Goal: Information Seeking & Learning: Learn about a topic

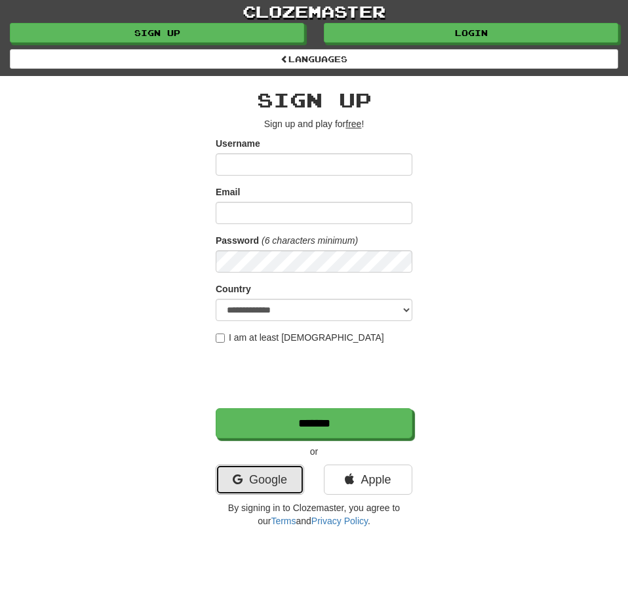
click at [263, 486] on link "Google" at bounding box center [260, 480] width 88 height 30
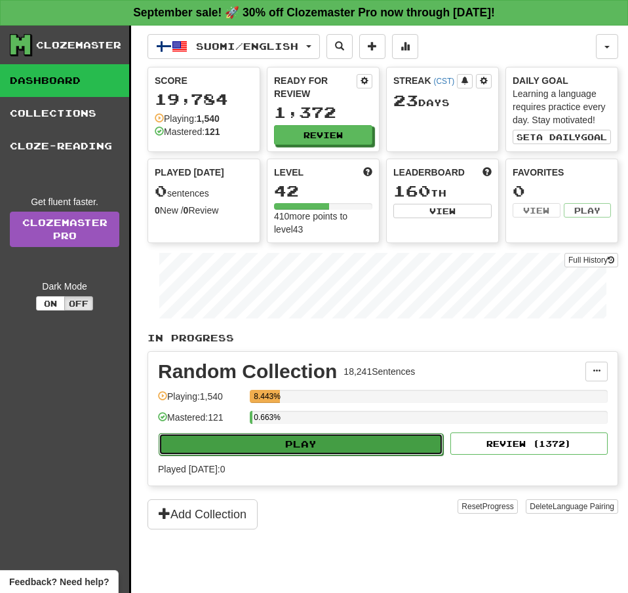
click at [383, 441] on button "Play" at bounding box center [301, 444] width 284 height 22
select select "**"
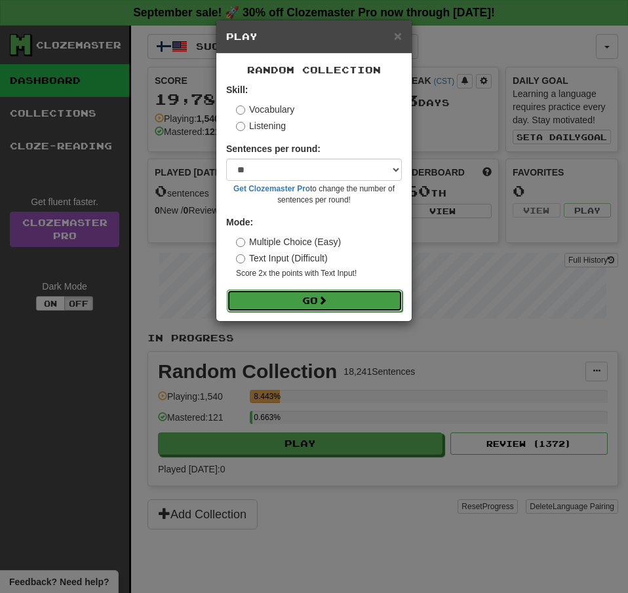
click at [303, 305] on button "Go" at bounding box center [315, 301] width 176 height 22
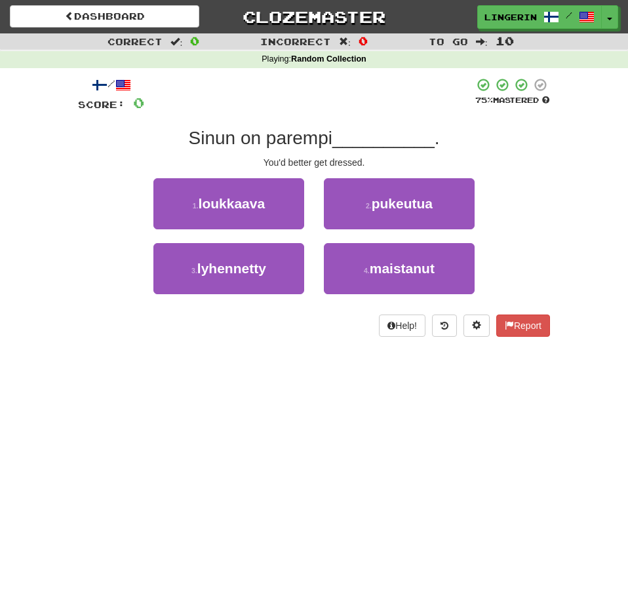
click at [416, 232] on div "2 . pukeutua" at bounding box center [399, 210] width 170 height 65
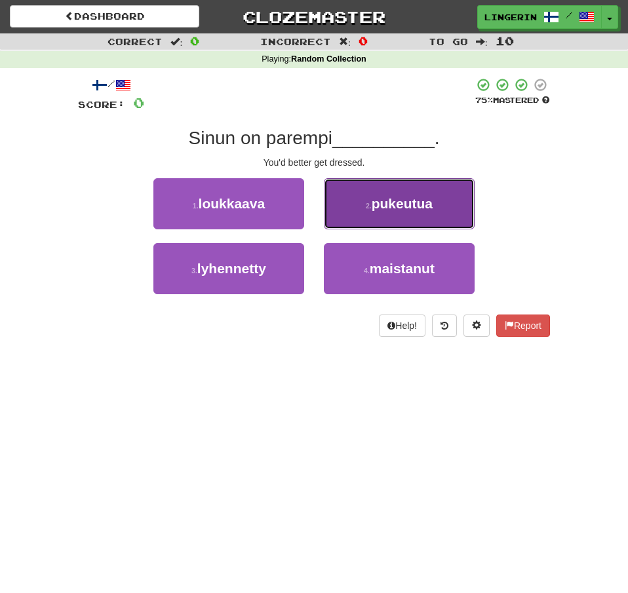
click at [427, 218] on button "2 . pukeutua" at bounding box center [399, 203] width 151 height 51
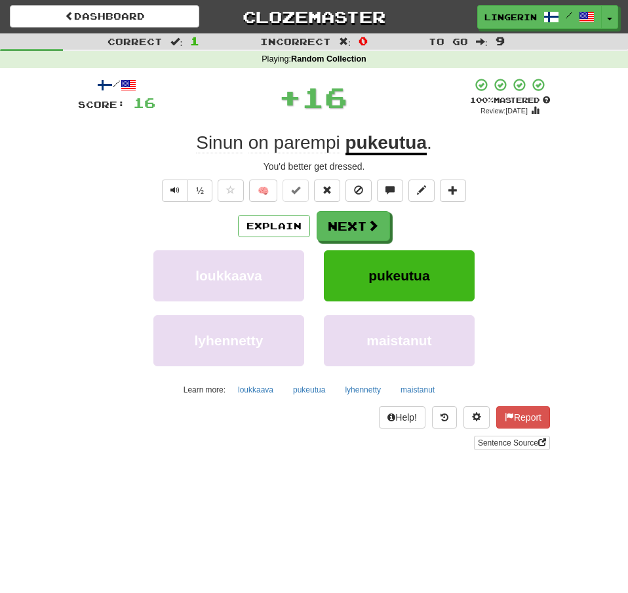
click at [520, 197] on div "½ 🧠" at bounding box center [314, 191] width 472 height 22
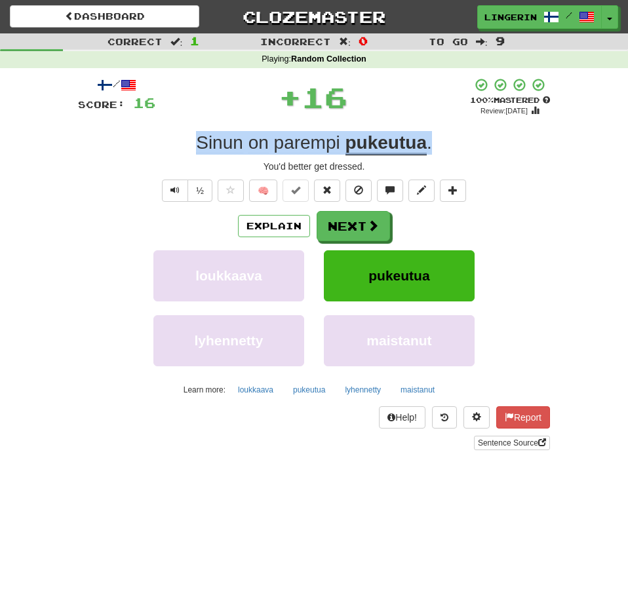
drag, startPoint x: 446, startPoint y: 156, endPoint x: 187, endPoint y: 147, distance: 258.4
click at [187, 147] on div "/ Score: 16 + 16 100 % Mastered Review: 2026-03-16 Sinun on parempi pukeutua . …" at bounding box center [314, 263] width 472 height 373
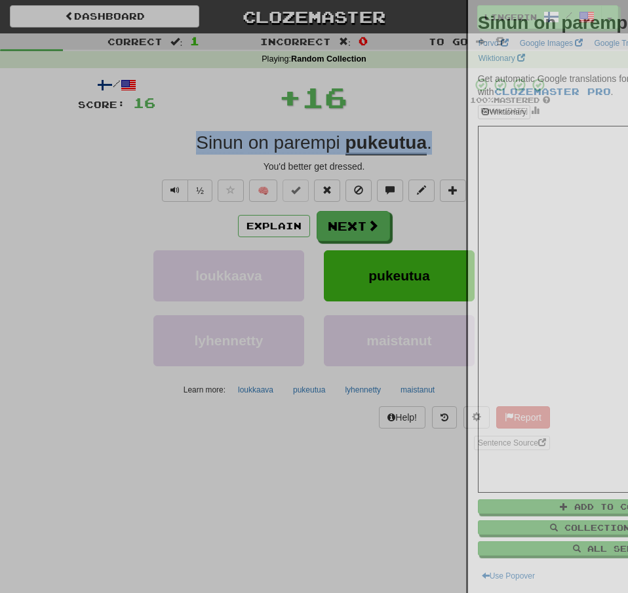
copy div "Sinun on parempi pukeutua ."
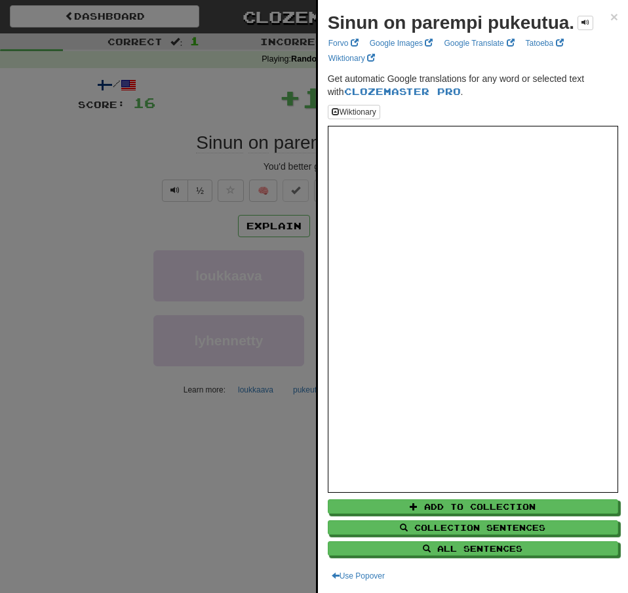
click at [64, 210] on div at bounding box center [314, 296] width 628 height 593
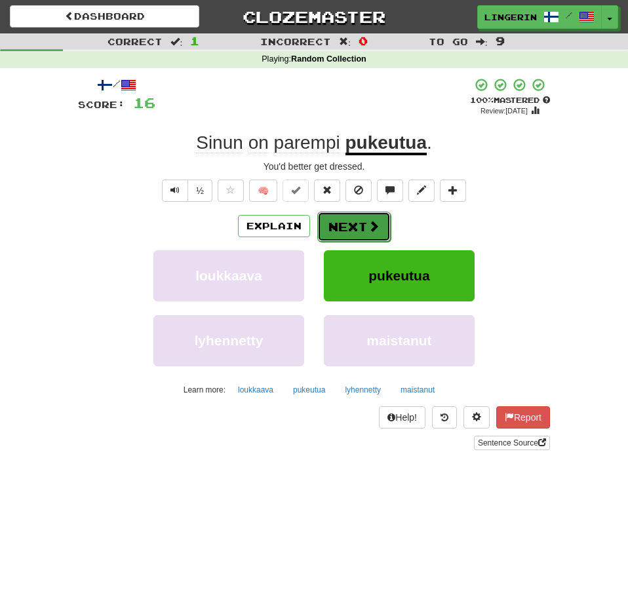
click at [382, 232] on button "Next" at bounding box center [353, 227] width 73 height 30
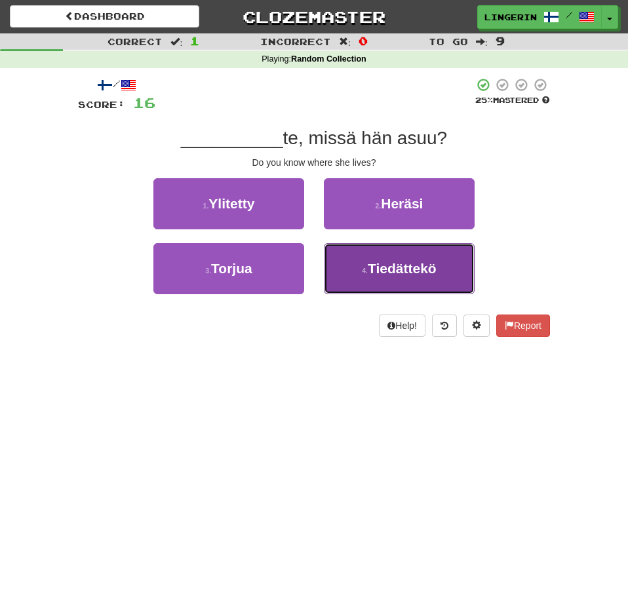
click at [374, 269] on span "Tiedättekö" at bounding box center [402, 268] width 69 height 15
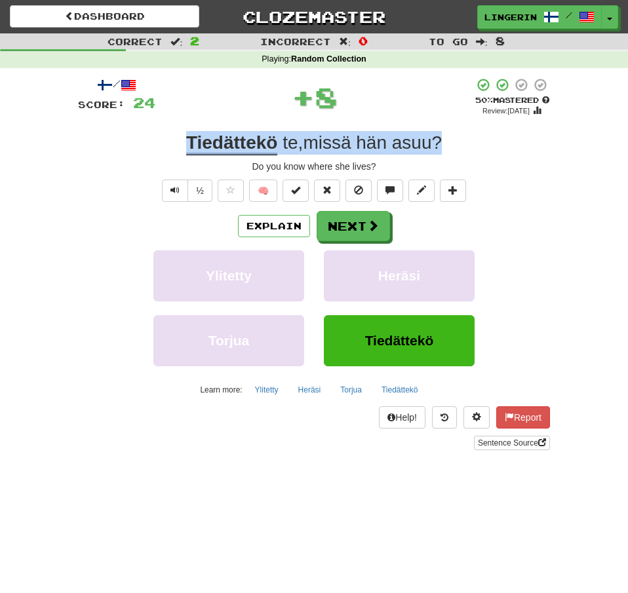
drag, startPoint x: 461, startPoint y: 142, endPoint x: 180, endPoint y: 136, distance: 281.8
click at [180, 136] on div "Tiedättekö te , missä hän asuu ?" at bounding box center [314, 143] width 472 height 24
copy div "Tiedättekö te , missä hän asuu ?"
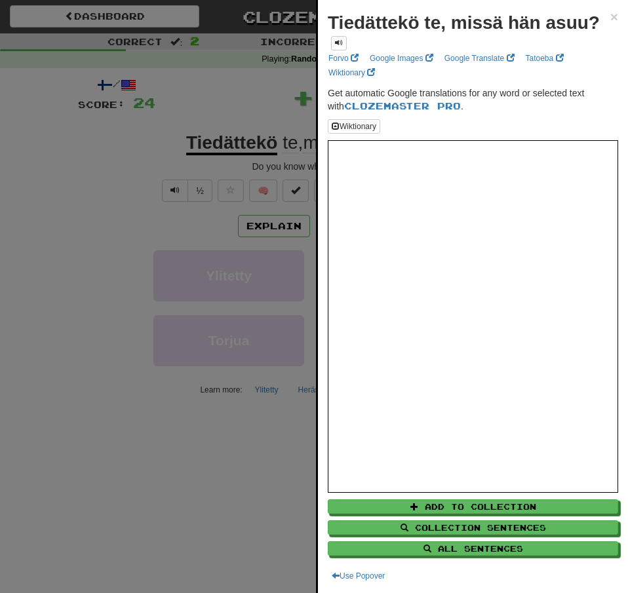
click at [96, 148] on div at bounding box center [314, 296] width 628 height 593
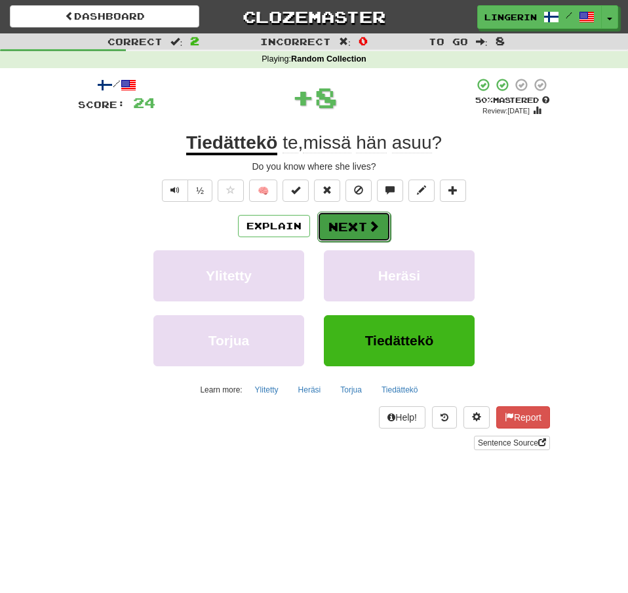
click at [349, 220] on button "Next" at bounding box center [353, 227] width 73 height 30
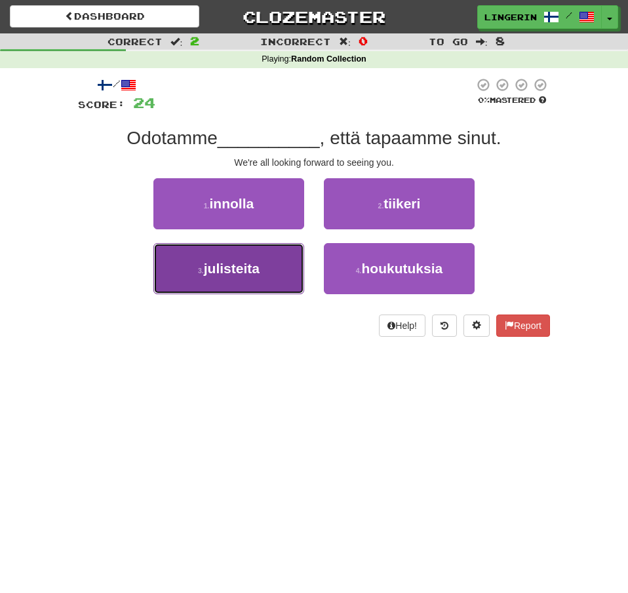
click at [265, 265] on button "3 . julisteita" at bounding box center [228, 268] width 151 height 51
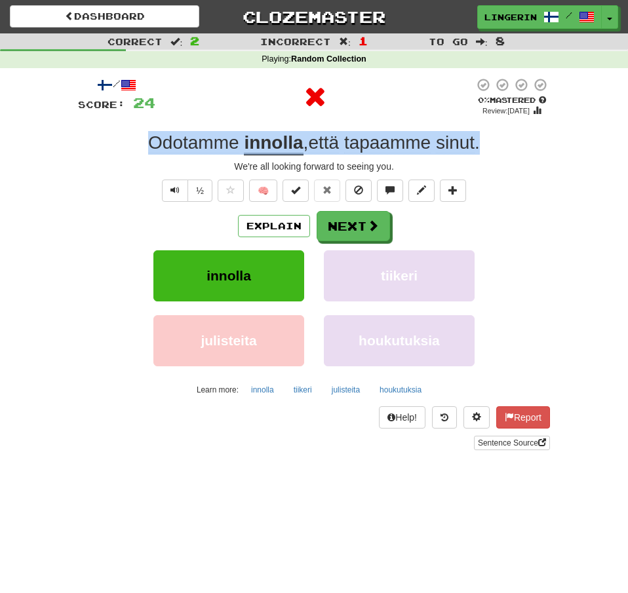
drag, startPoint x: 419, startPoint y: 147, endPoint x: 129, endPoint y: 126, distance: 291.1
click at [129, 126] on div "/ Score: 24 0 % Mastered Review: 2025-09-17 Odotamme innolla , että tapaamme si…" at bounding box center [314, 263] width 472 height 373
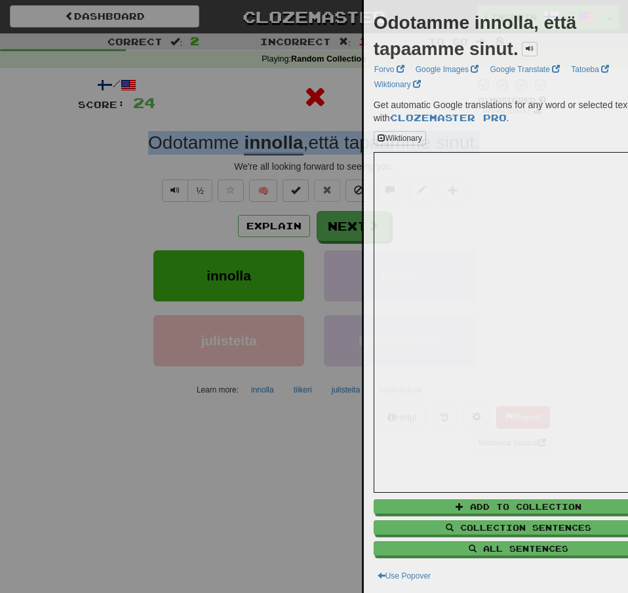
copy div "Odotamme innolla , että tapaamme sinut ."
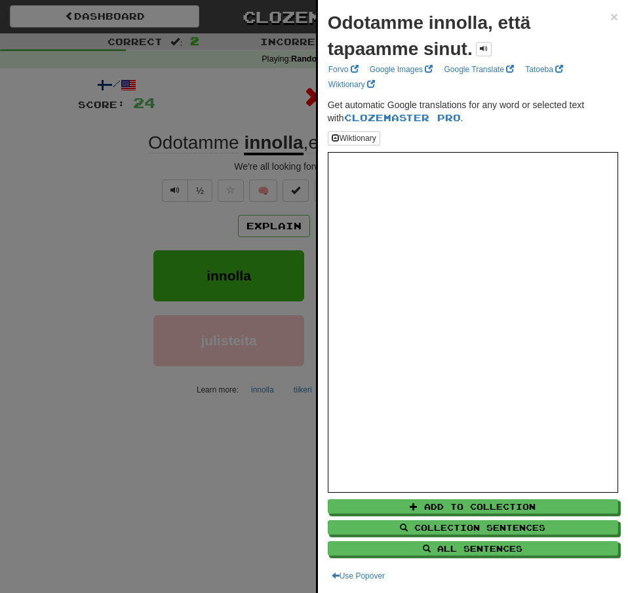
click at [56, 147] on div at bounding box center [314, 296] width 628 height 593
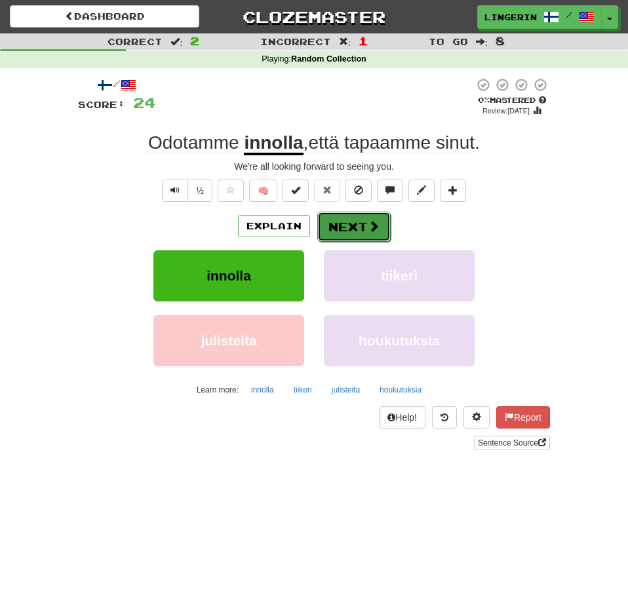
click at [375, 231] on span at bounding box center [374, 226] width 12 height 12
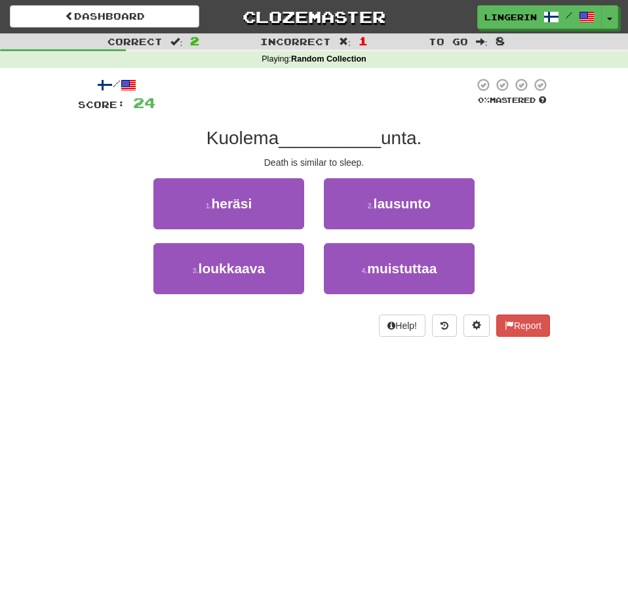
click at [534, 207] on div "1 . heräsi 2 . lausunto" at bounding box center [313, 210] width 511 height 65
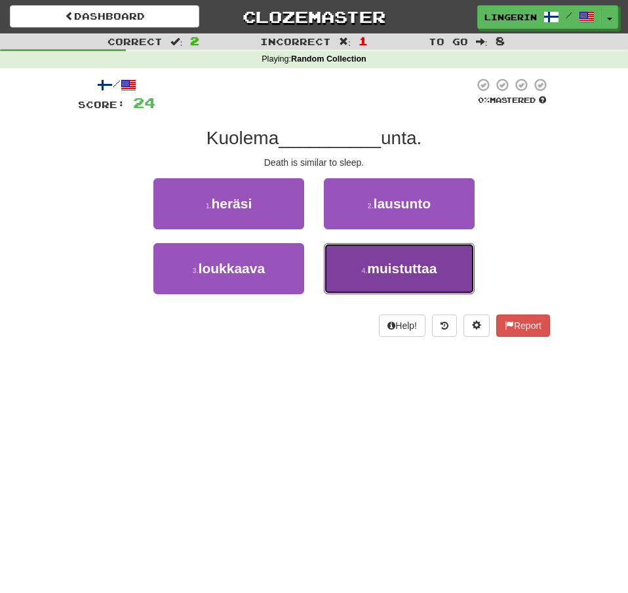
click at [455, 273] on button "4 . muistuttaa" at bounding box center [399, 268] width 151 height 51
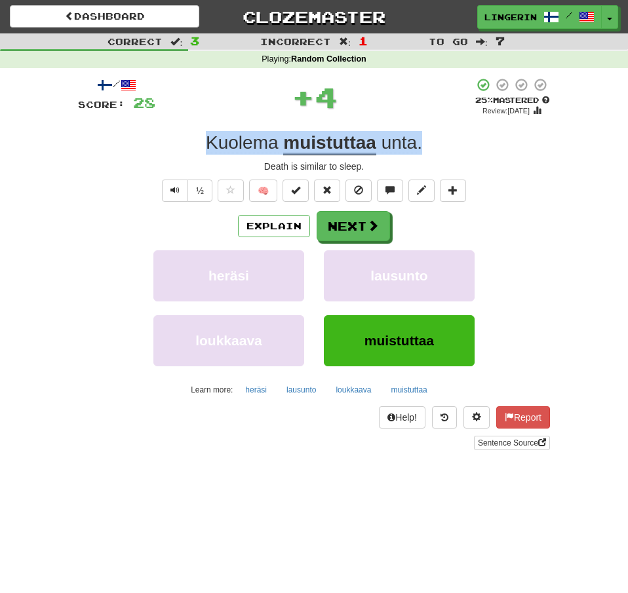
drag, startPoint x: 438, startPoint y: 143, endPoint x: 189, endPoint y: 134, distance: 249.2
click at [189, 134] on div "Kuolema muistuttaa unta ." at bounding box center [314, 143] width 472 height 24
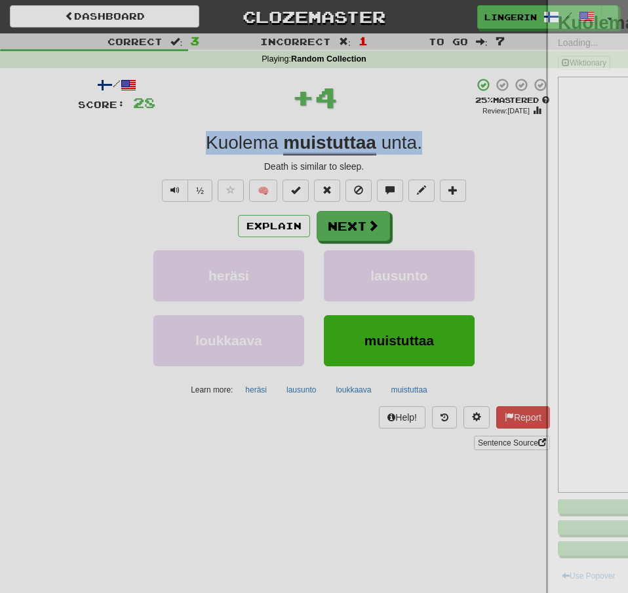
copy div "Kuolema muistuttaa unta ."
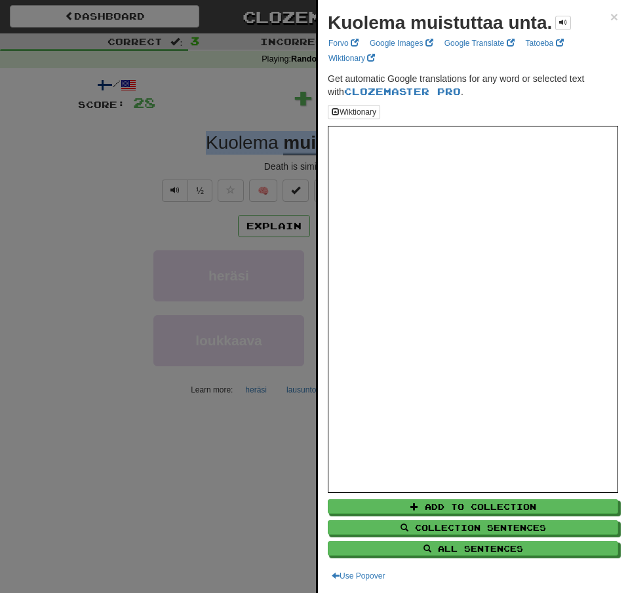
click at [120, 134] on div at bounding box center [314, 296] width 628 height 593
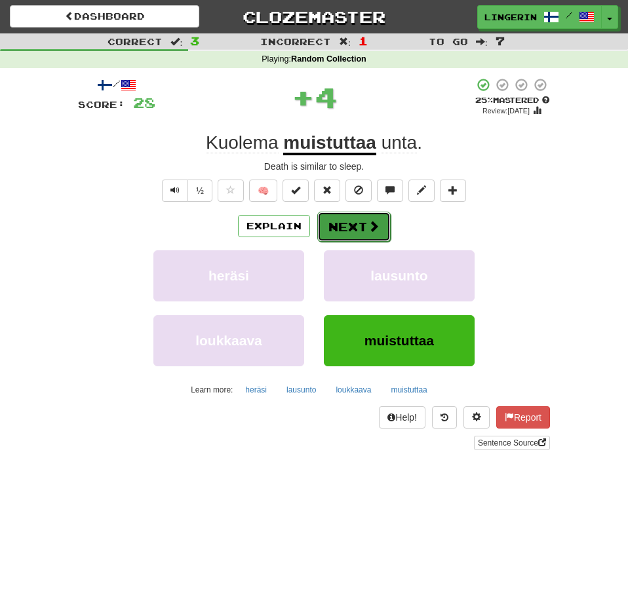
click at [362, 233] on button "Next" at bounding box center [353, 227] width 73 height 30
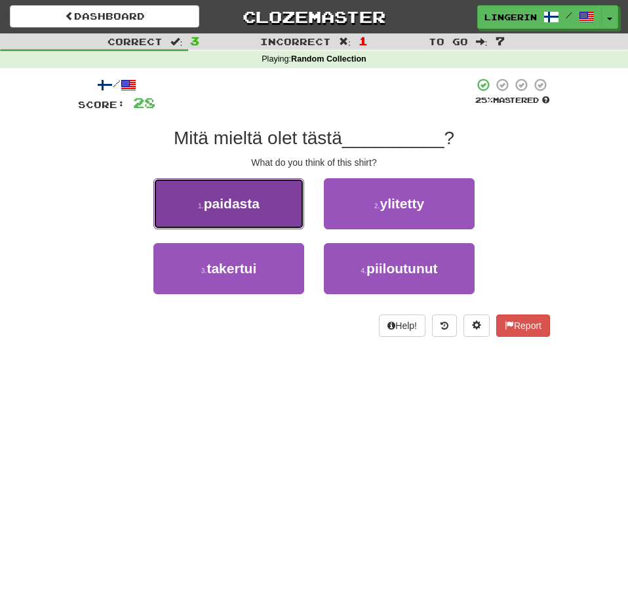
click at [277, 199] on button "1 . paidasta" at bounding box center [228, 203] width 151 height 51
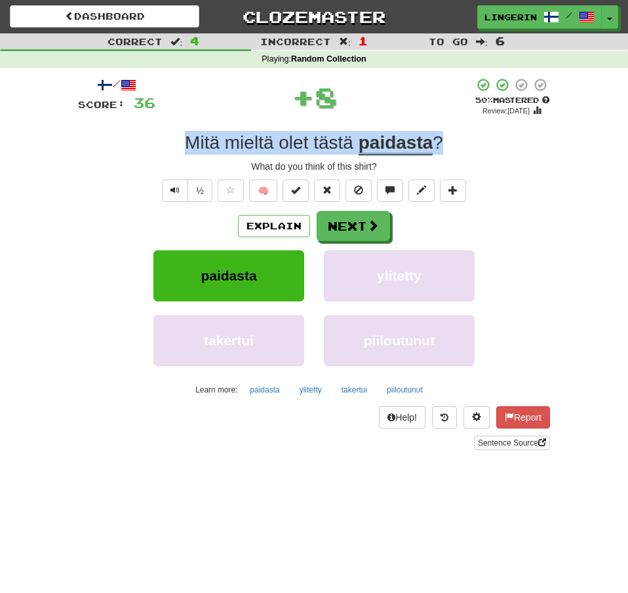
drag, startPoint x: 470, startPoint y: 145, endPoint x: 171, endPoint y: 150, distance: 298.9
click at [171, 150] on div "Mitä mieltä olet tästä paidasta ?" at bounding box center [314, 143] width 472 height 24
copy div "Mitä mieltä olet tästä paidasta ?"
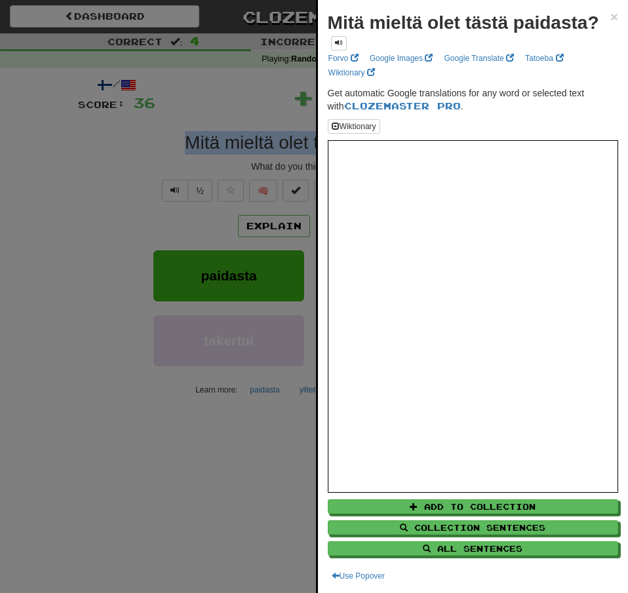
click at [81, 154] on div at bounding box center [314, 296] width 628 height 593
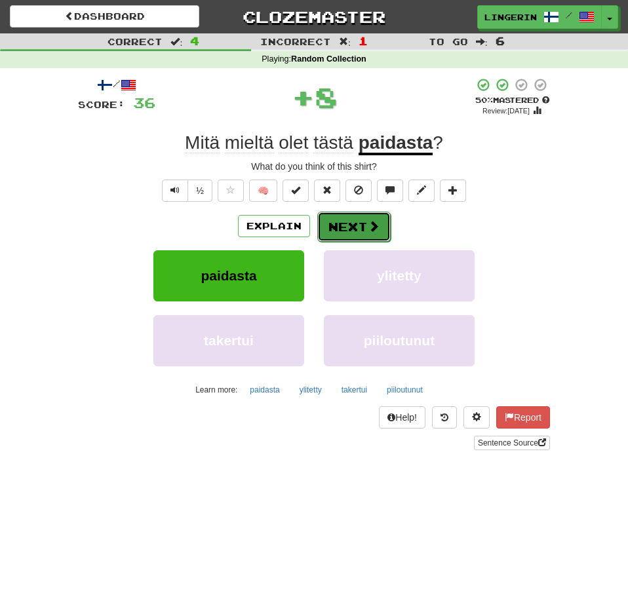
click at [365, 228] on button "Next" at bounding box center [353, 227] width 73 height 30
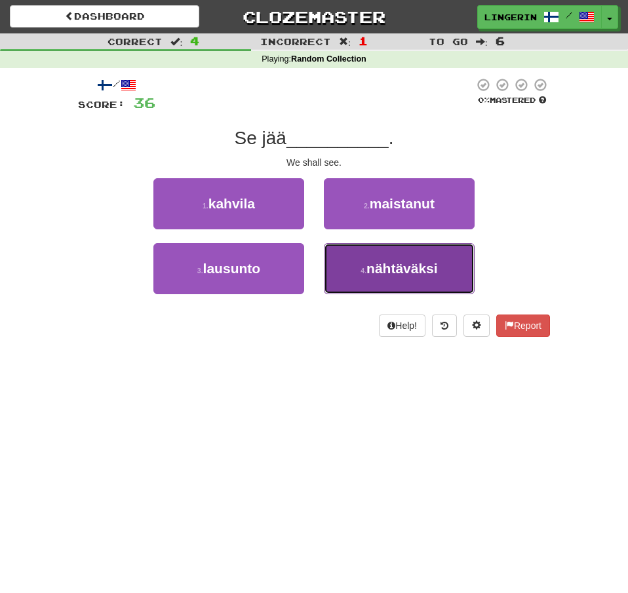
click at [351, 265] on button "4 . nähtäväksi" at bounding box center [399, 268] width 151 height 51
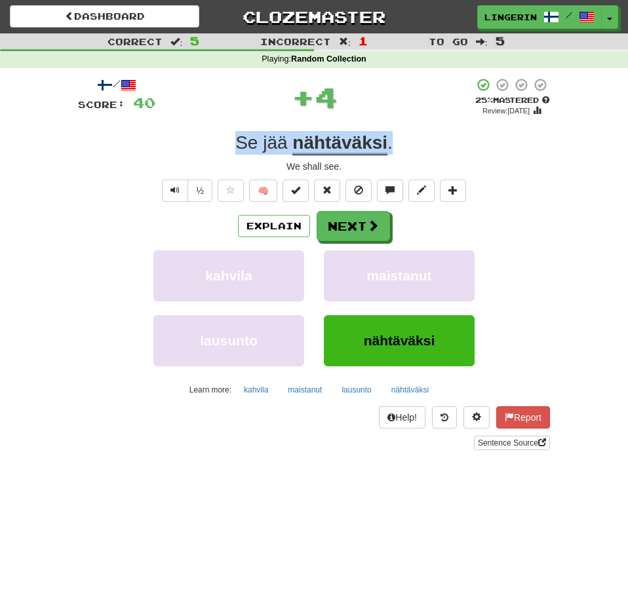
drag, startPoint x: 415, startPoint y: 147, endPoint x: 161, endPoint y: 136, distance: 253.9
click at [161, 136] on div "Se jää nähtäväksi ." at bounding box center [314, 143] width 472 height 24
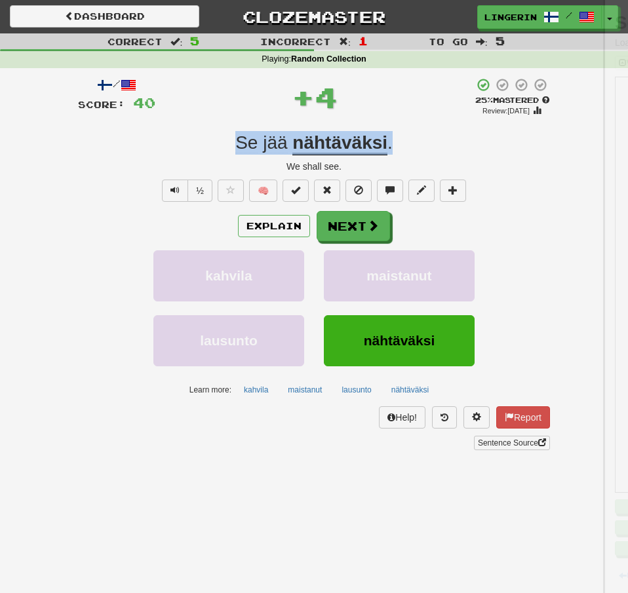
copy div "Se jää nähtäväksi ."
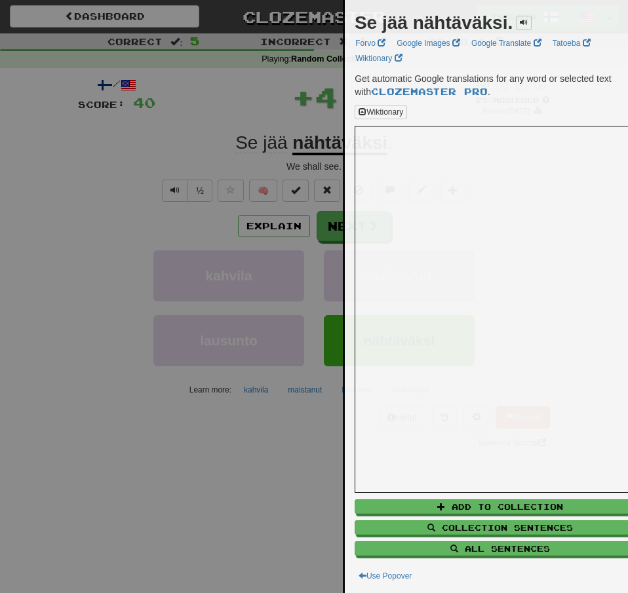
click at [133, 143] on div at bounding box center [314, 296] width 628 height 593
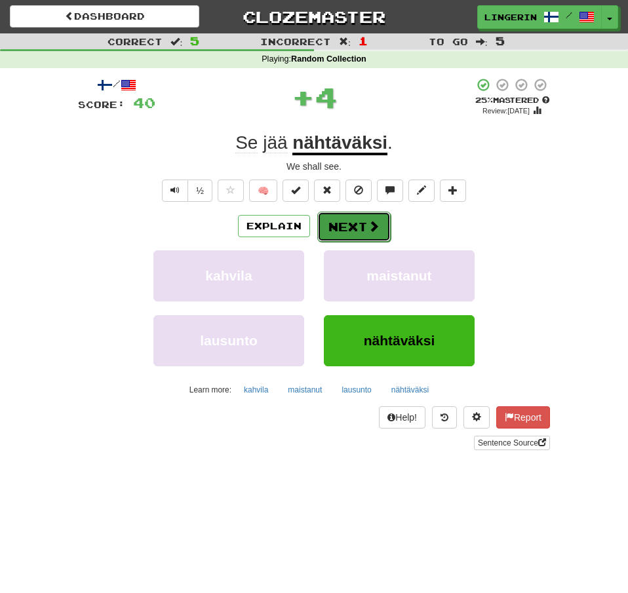
click at [383, 241] on button "Next" at bounding box center [353, 227] width 73 height 30
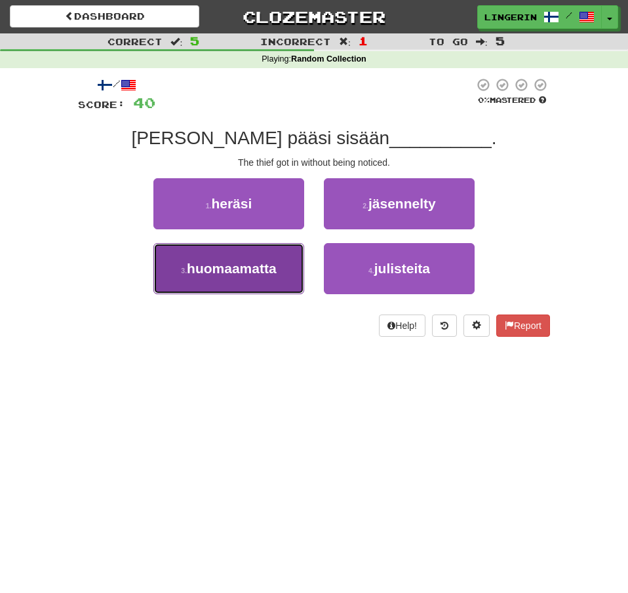
click at [269, 261] on span "huomaamatta" at bounding box center [232, 268] width 90 height 15
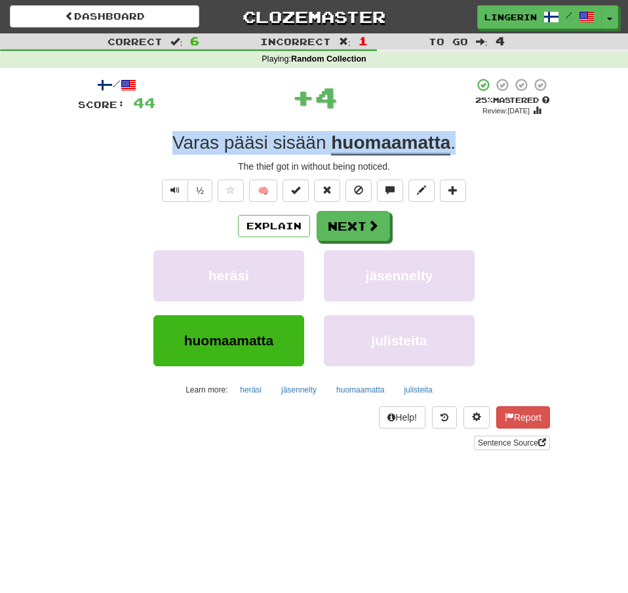
drag, startPoint x: 471, startPoint y: 145, endPoint x: 130, endPoint y: 144, distance: 340.8
click at [130, 144] on div "Varas pääsi sisään huomaamatta ." at bounding box center [314, 143] width 472 height 24
copy div "Varas pääsi sisään huomaamatta ."
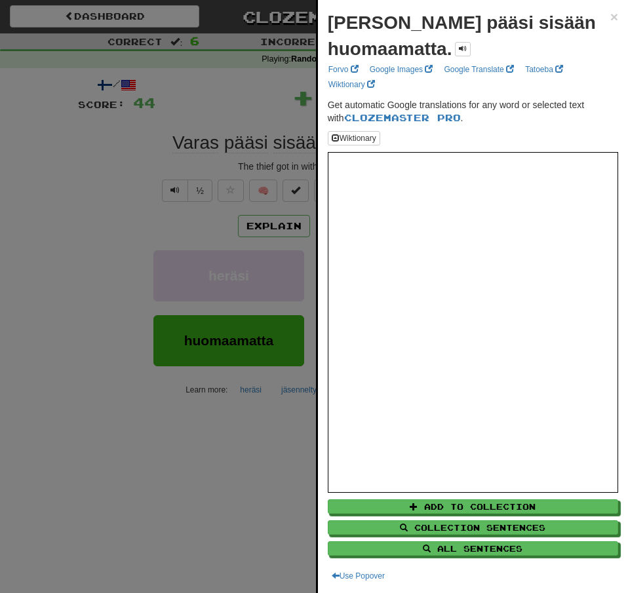
drag, startPoint x: 24, startPoint y: 172, endPoint x: 68, endPoint y: 174, distance: 44.0
click at [24, 172] on div at bounding box center [314, 296] width 628 height 593
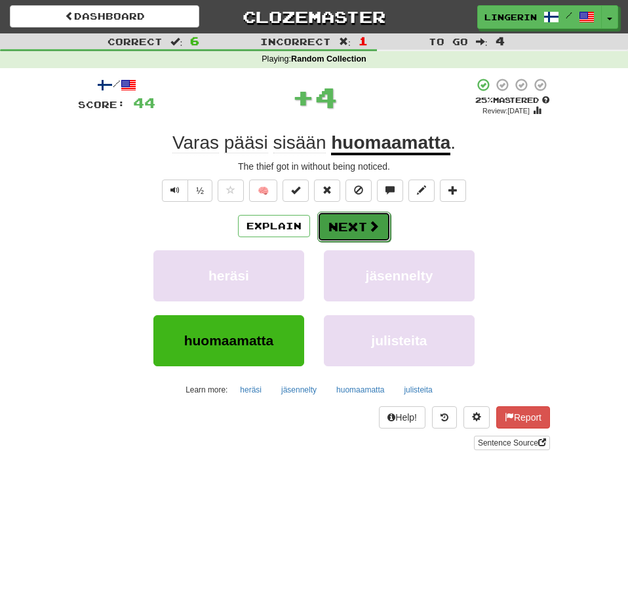
click at [365, 230] on button "Next" at bounding box center [353, 227] width 73 height 30
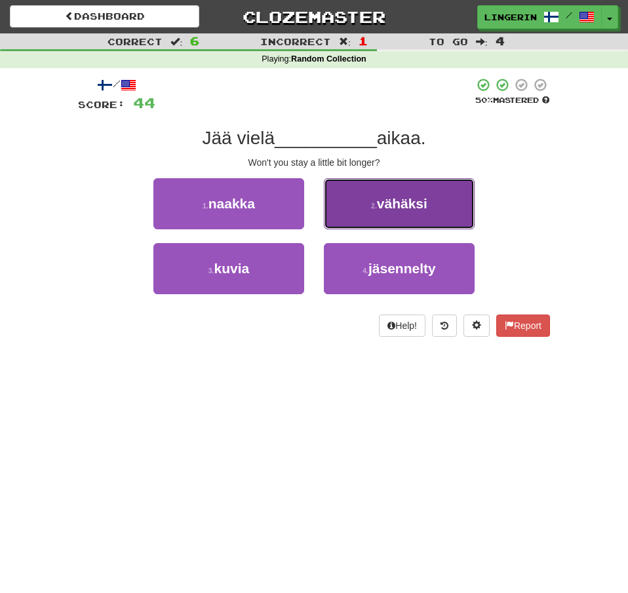
click at [368, 202] on button "2 . vähäksi" at bounding box center [399, 203] width 151 height 51
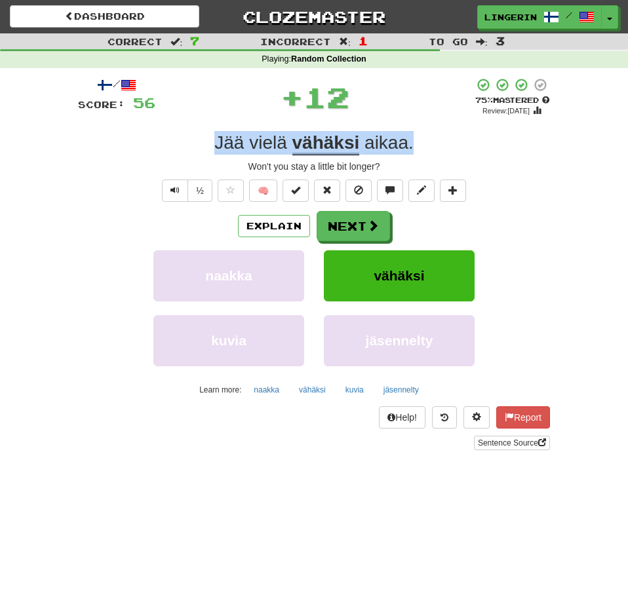
drag, startPoint x: 429, startPoint y: 142, endPoint x: 142, endPoint y: 126, distance: 288.1
click at [142, 126] on div "/ Score: 56 + 12 75 % Mastered Review: 2025-10-17 Jää vielä vähäksi aikaa . Won…" at bounding box center [314, 263] width 472 height 373
copy div "Jää vielä vähäksi aikaa ."
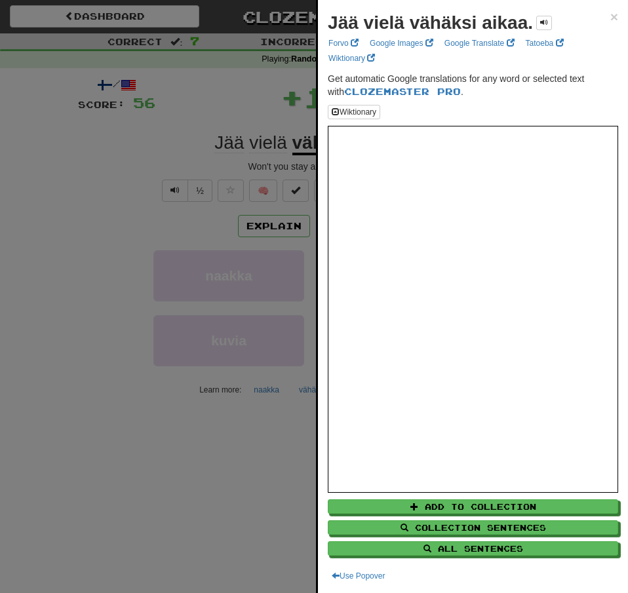
drag, startPoint x: 99, startPoint y: 144, endPoint x: 147, endPoint y: 154, distance: 49.0
click at [98, 144] on div at bounding box center [314, 296] width 628 height 593
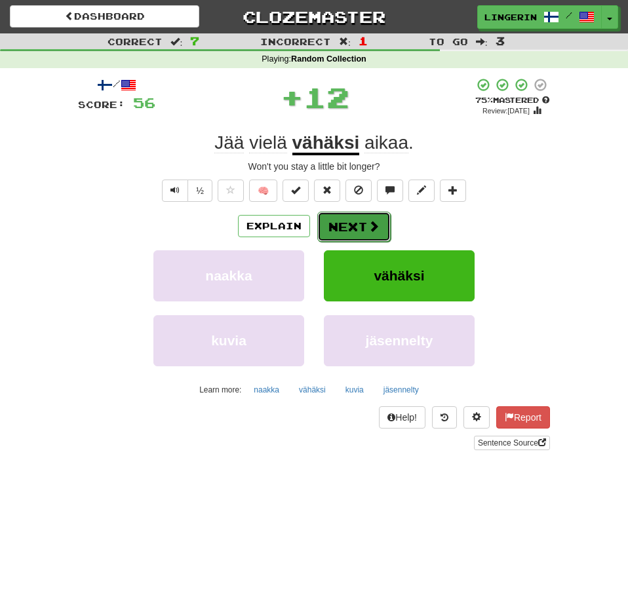
click at [344, 226] on button "Next" at bounding box center [353, 227] width 73 height 30
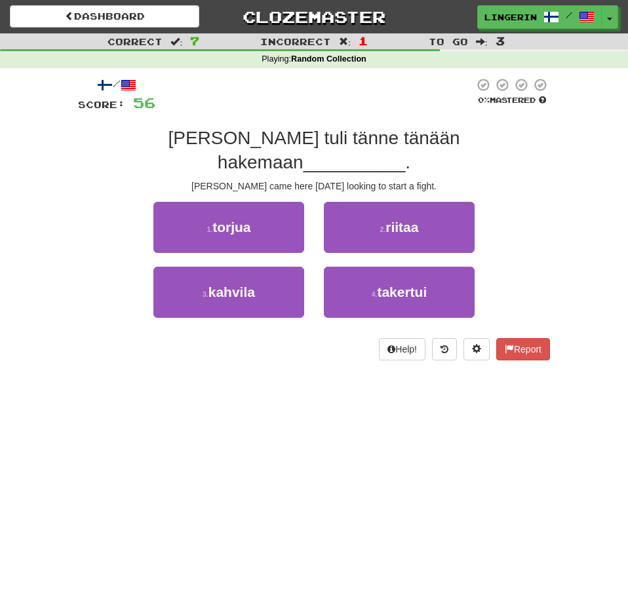
click at [552, 214] on div "/ Score: 56 0 % Mastered Tom tuli tänne tänään hakemaan __________ . Tom came h…" at bounding box center [313, 223] width 491 height 311
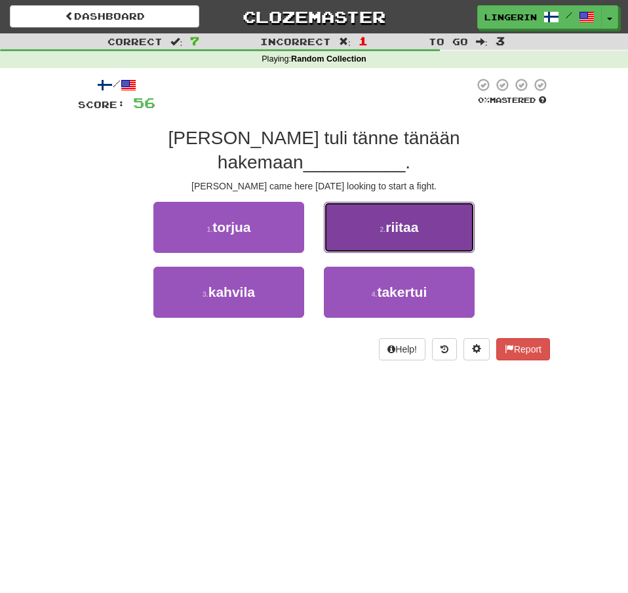
click at [436, 202] on button "2 . riitaa" at bounding box center [399, 227] width 151 height 51
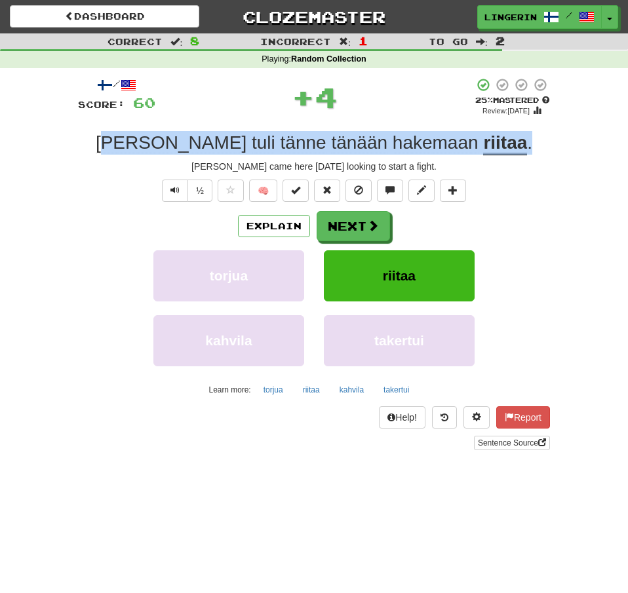
drag, startPoint x: 434, startPoint y: 147, endPoint x: 168, endPoint y: 140, distance: 266.2
click at [168, 140] on div "Tom tuli tänne tänään hakemaan riitaa ." at bounding box center [314, 143] width 472 height 24
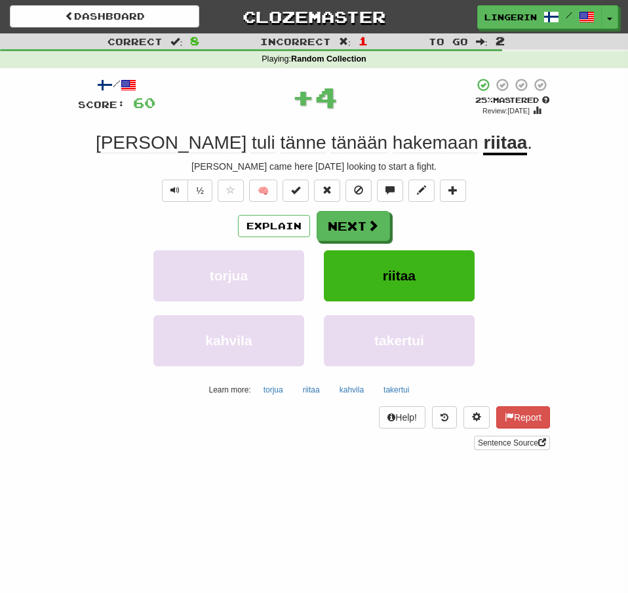
click at [161, 140] on div at bounding box center [314, 296] width 628 height 593
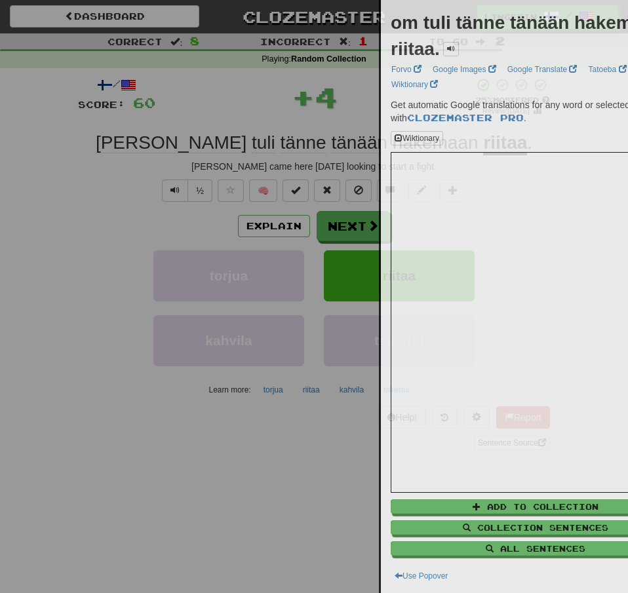
click at [195, 143] on div at bounding box center [314, 296] width 628 height 593
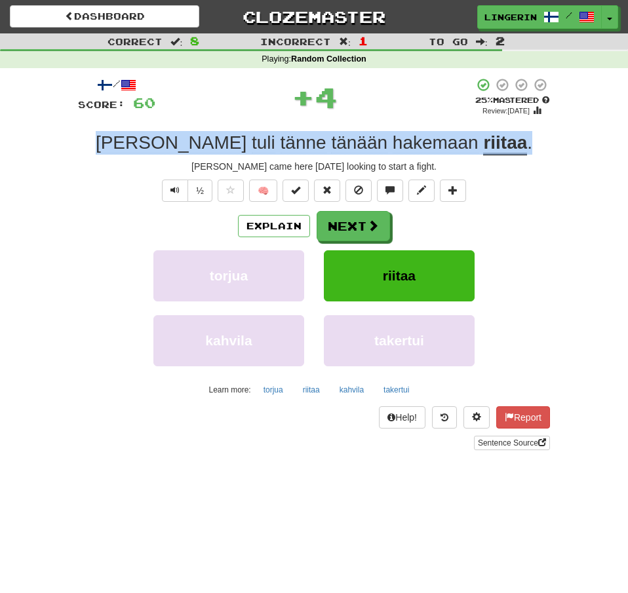
drag, startPoint x: 452, startPoint y: 150, endPoint x: 118, endPoint y: 142, distance: 334.3
click at [118, 142] on div "Tom tuli tänne tänään hakemaan riitaa ." at bounding box center [314, 143] width 472 height 24
copy div "Tom tuli tänne tänään hakemaan riitaa ."
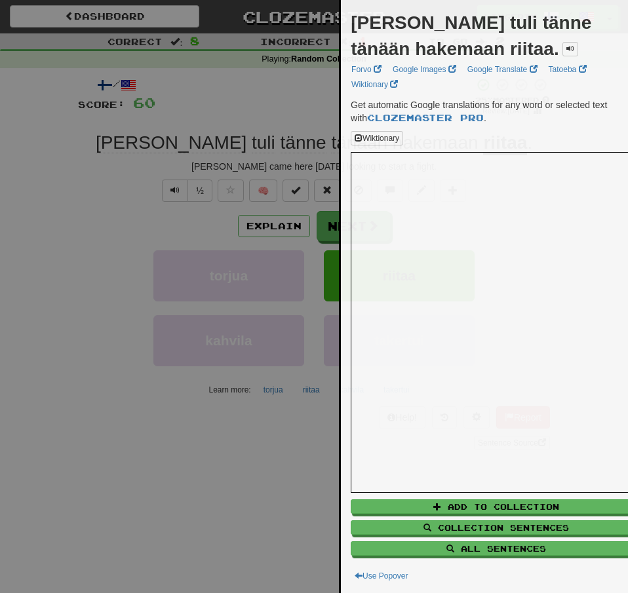
click at [66, 148] on div at bounding box center [314, 296] width 628 height 593
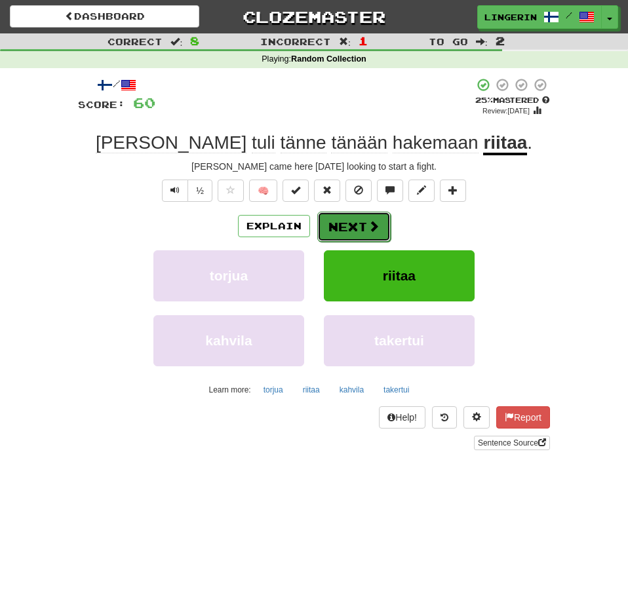
click at [368, 232] on span at bounding box center [374, 226] width 12 height 12
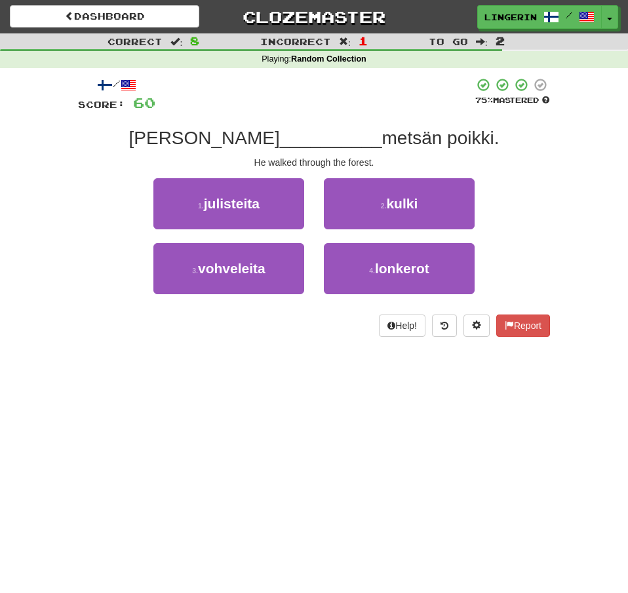
click at [554, 194] on div "/ Score: 60 75 % Mastered Hän __________ metsän poikki. He walked through the f…" at bounding box center [313, 211] width 491 height 287
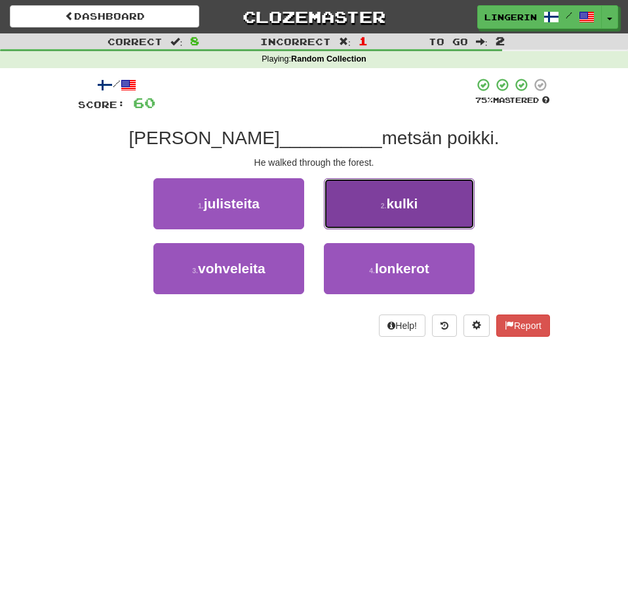
click at [431, 208] on button "2 . kulki" at bounding box center [399, 203] width 151 height 51
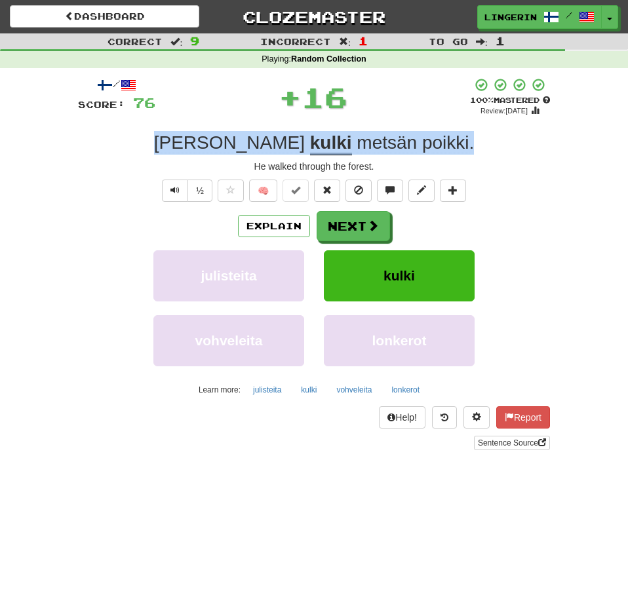
drag, startPoint x: 433, startPoint y: 137, endPoint x: 186, endPoint y: 142, distance: 247.1
click at [186, 142] on div "Hän kulki metsän poikki ." at bounding box center [314, 143] width 472 height 24
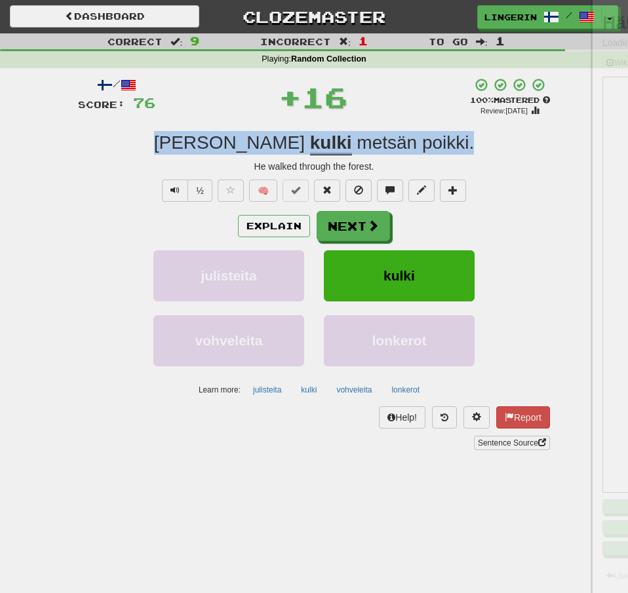
copy div "Hän kulki metsän poikki ."
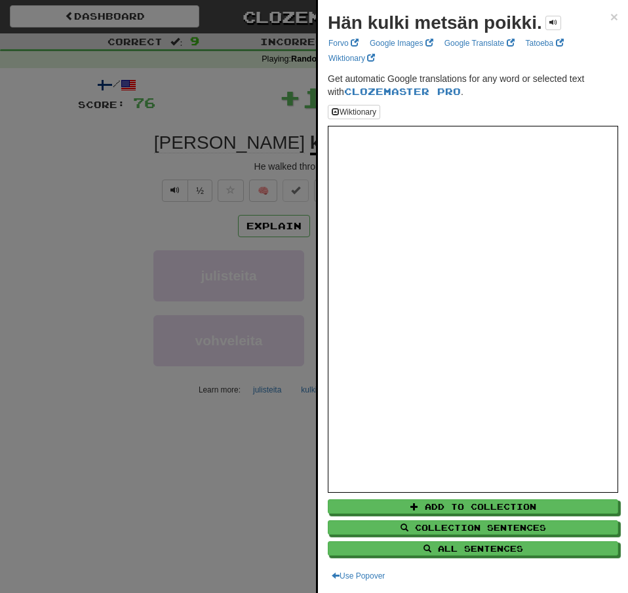
click at [92, 149] on div at bounding box center [314, 296] width 628 height 593
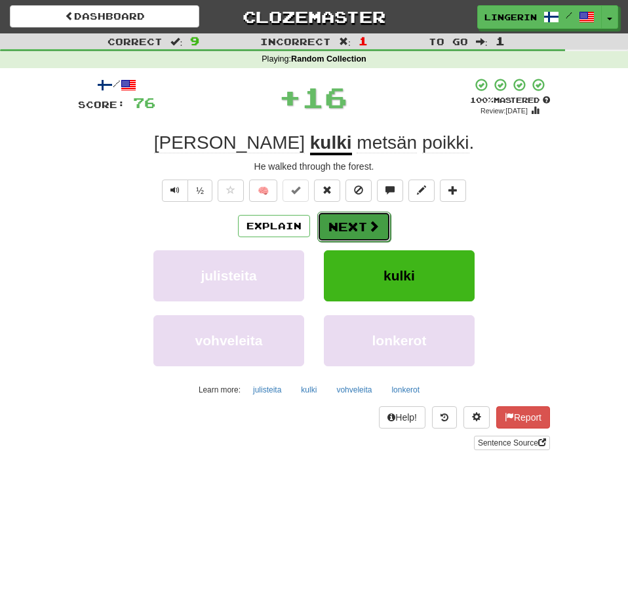
click at [364, 225] on button "Next" at bounding box center [353, 227] width 73 height 30
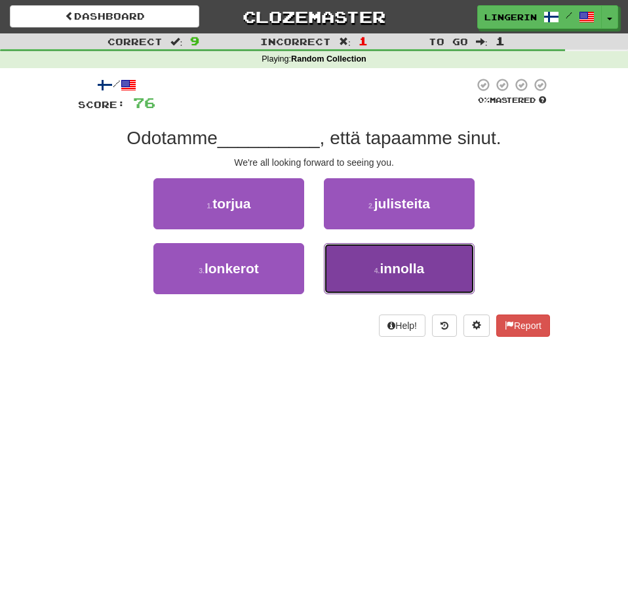
click at [408, 276] on span "innolla" at bounding box center [402, 268] width 45 height 15
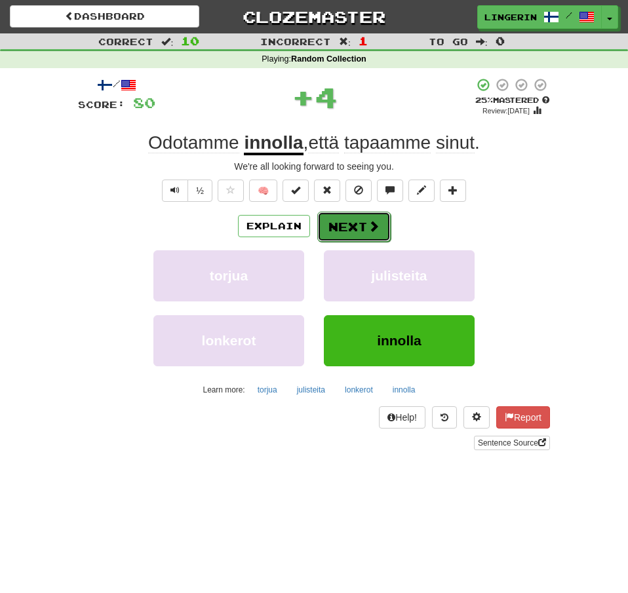
click at [349, 229] on button "Next" at bounding box center [353, 227] width 73 height 30
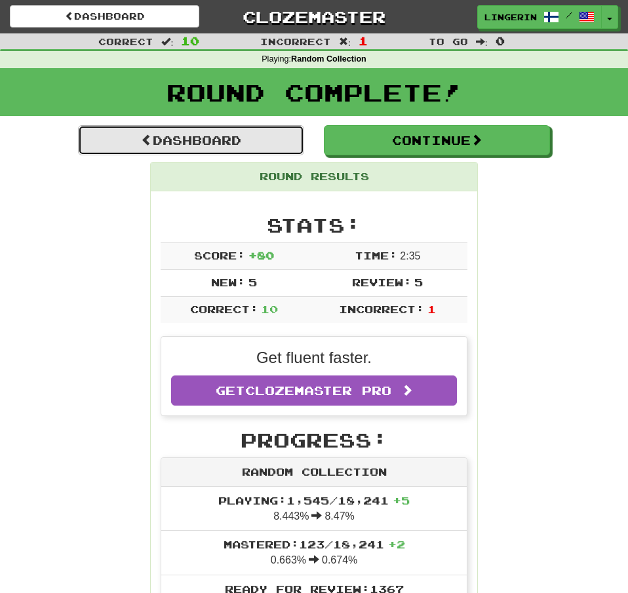
click at [223, 148] on link "Dashboard" at bounding box center [191, 140] width 226 height 30
